Goal: Task Accomplishment & Management: Manage account settings

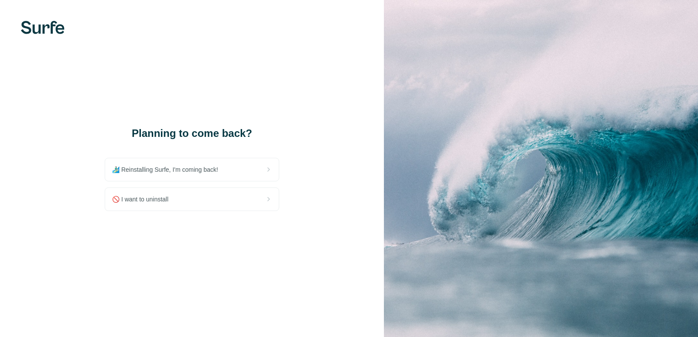
click at [214, 204] on div "🚫 I want to uninstall" at bounding box center [192, 199] width 174 height 23
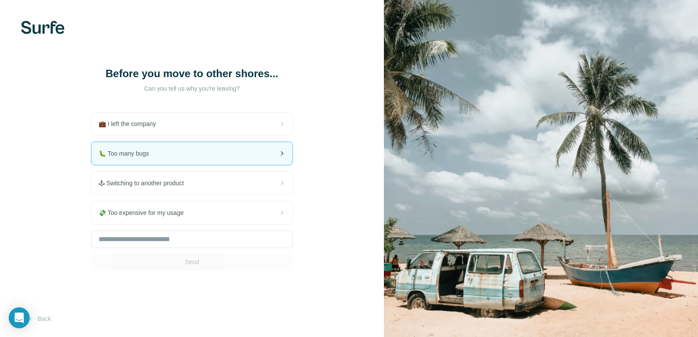
click at [211, 155] on div "🐛 Too many bugs" at bounding box center [192, 153] width 201 height 23
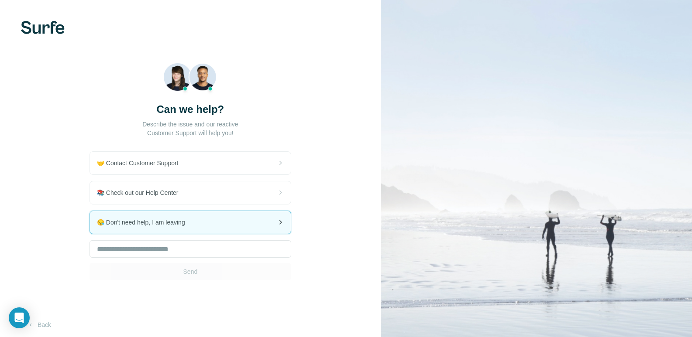
click at [179, 225] on span "😪 Don't need help, I am leaving" at bounding box center [144, 222] width 95 height 9
